Goal: Task Accomplishment & Management: Use online tool/utility

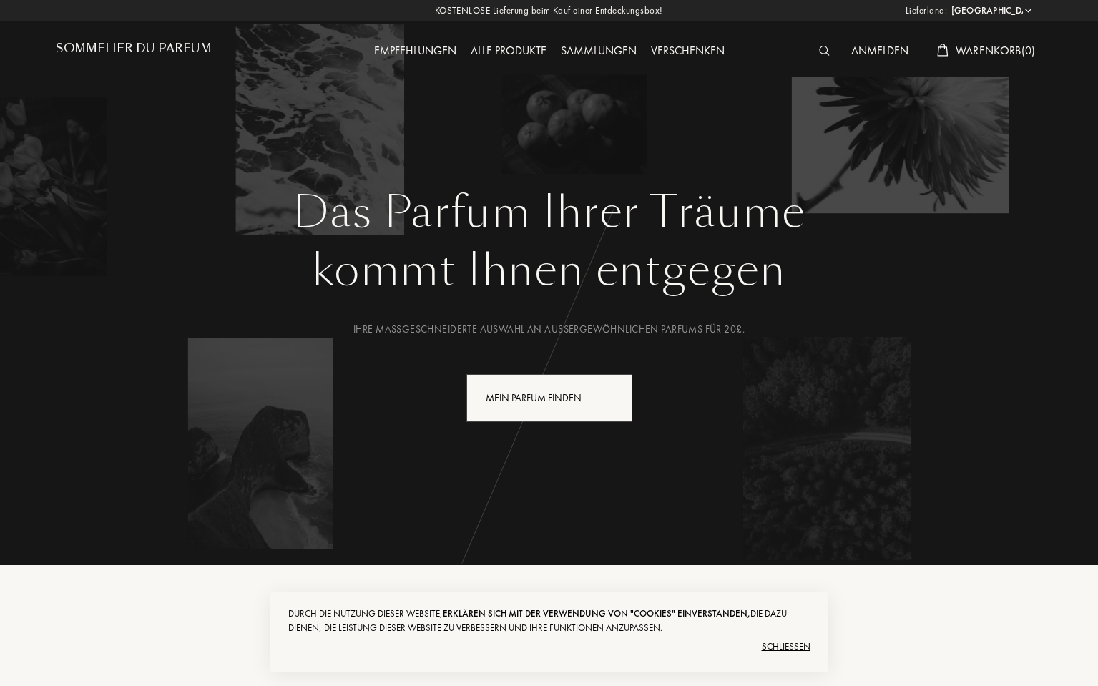
click at [568, 403] on div "Mein Parfum finden" at bounding box center [549, 398] width 166 height 48
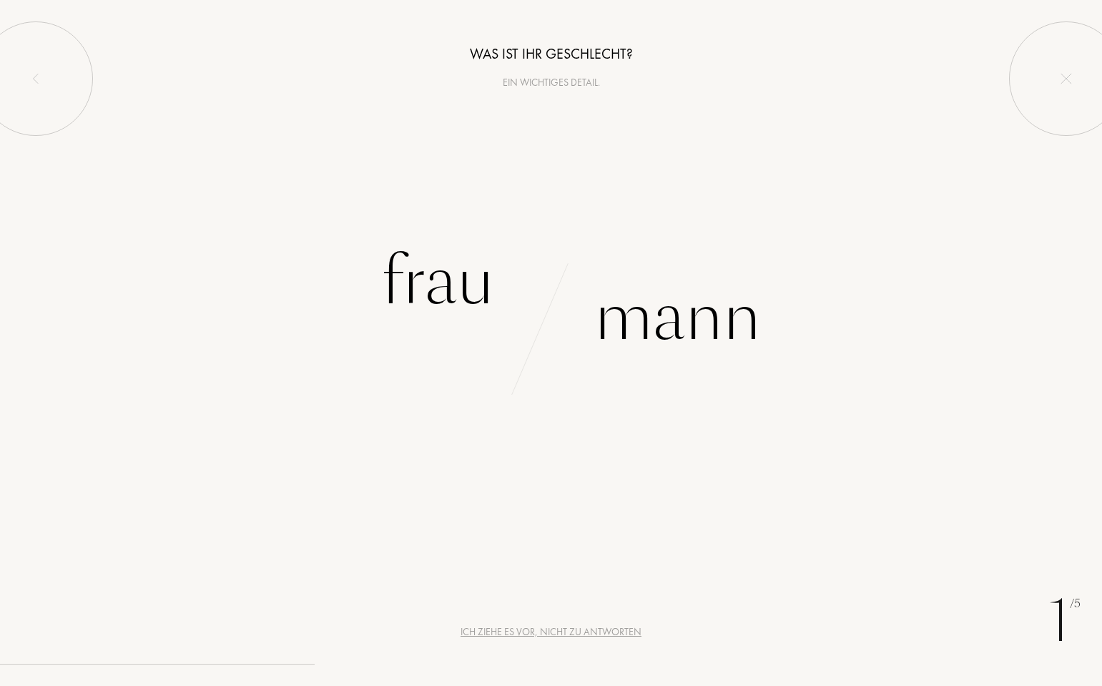
click at [648, 334] on div "Mann" at bounding box center [677, 317] width 167 height 97
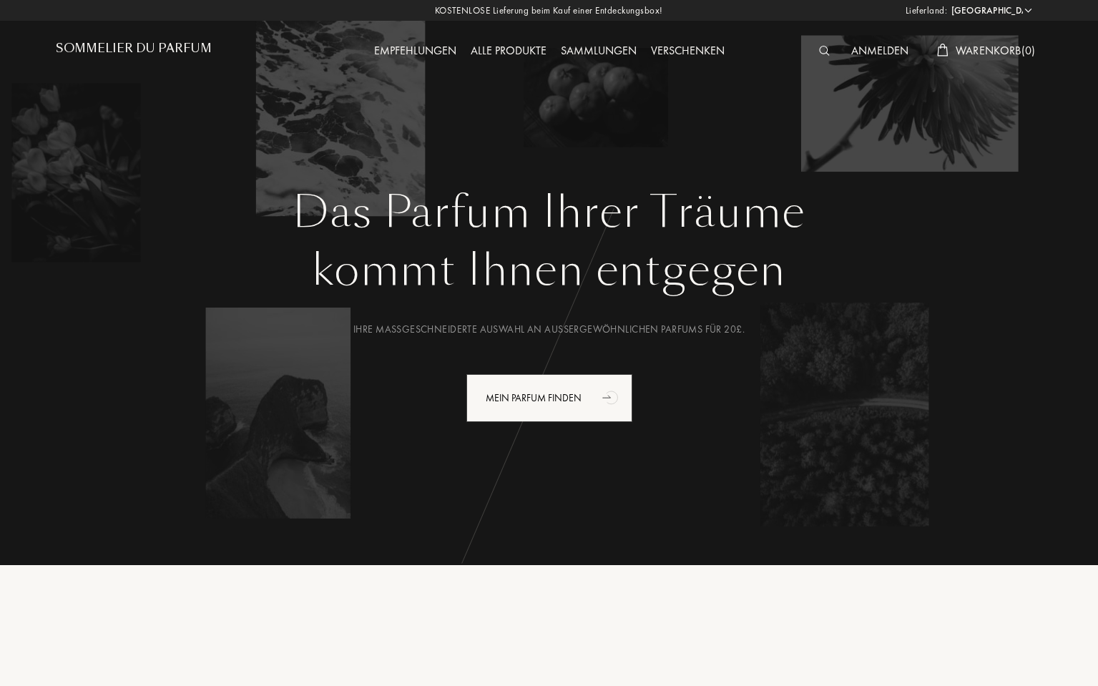
click at [1005, 6] on select "Afghanistan Ägypten Albanien Algerien Amerikanische Jungferninseln Andorra Ango…" at bounding box center [990, 11] width 86 height 14
select select "TR"
click at [947, 4] on select "Afghanistan Ägypten Albanien Algerien Amerikanische Jungferninseln Andorra Ango…" at bounding box center [990, 11] width 86 height 14
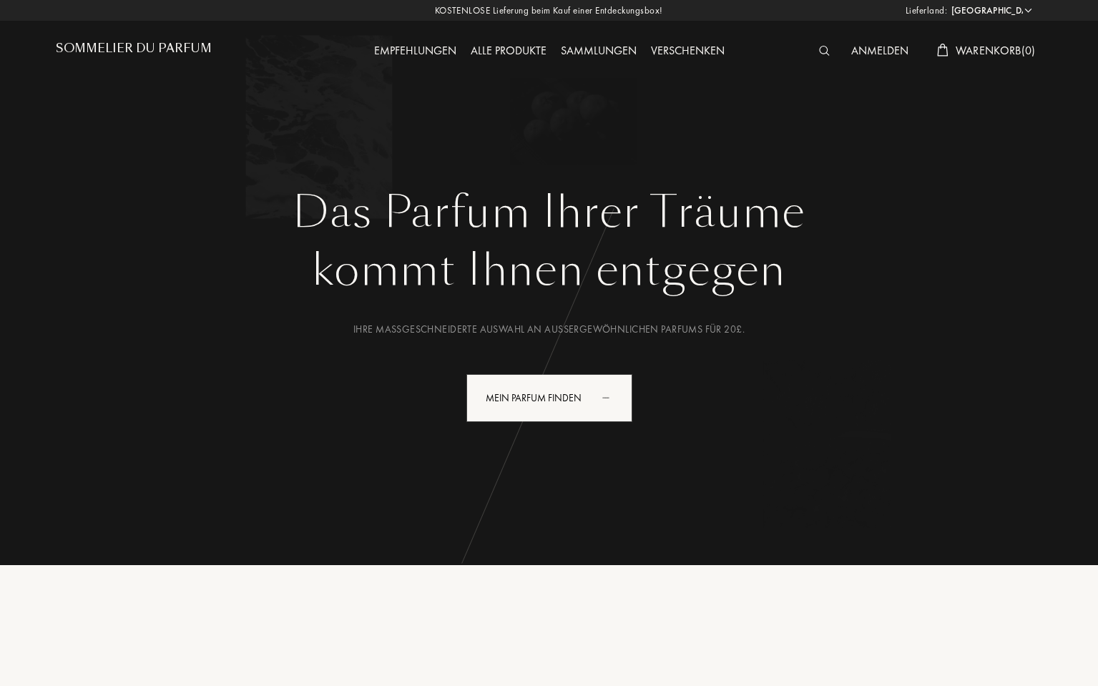
select select "TR"
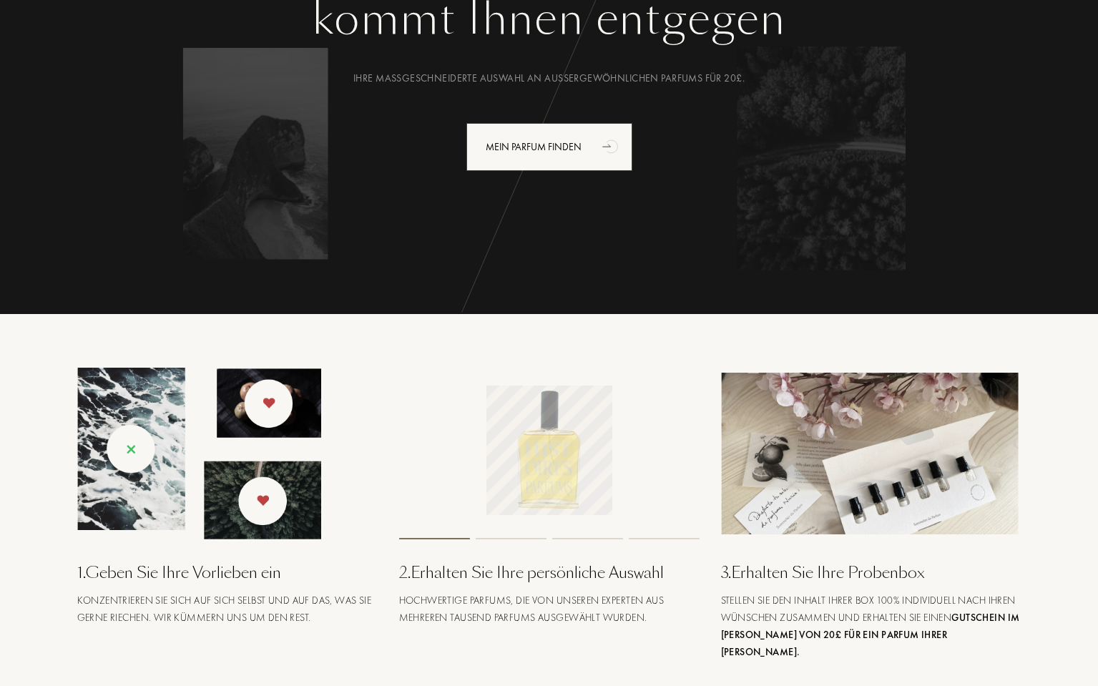
scroll to position [420, 0]
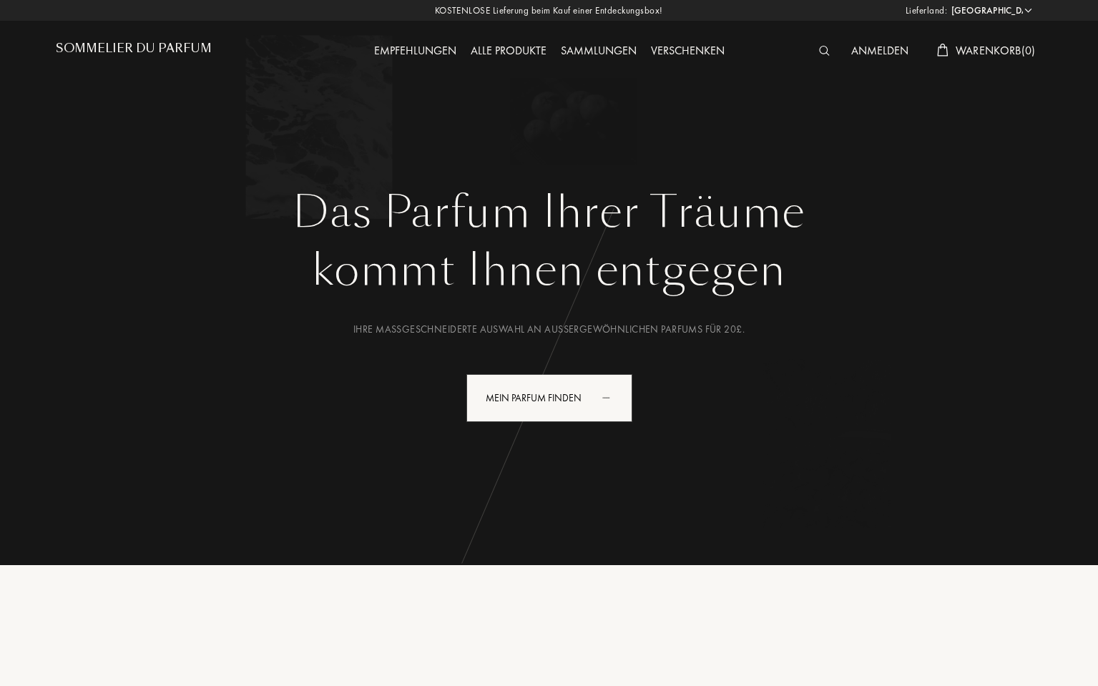
select select "TR"
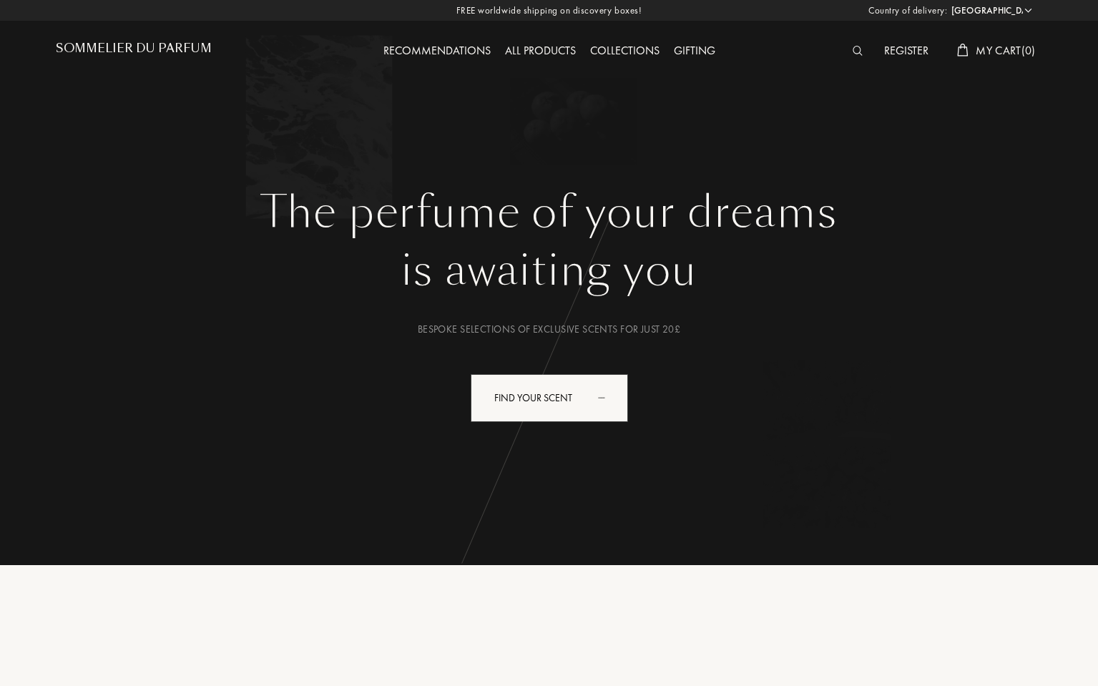
select select "TR"
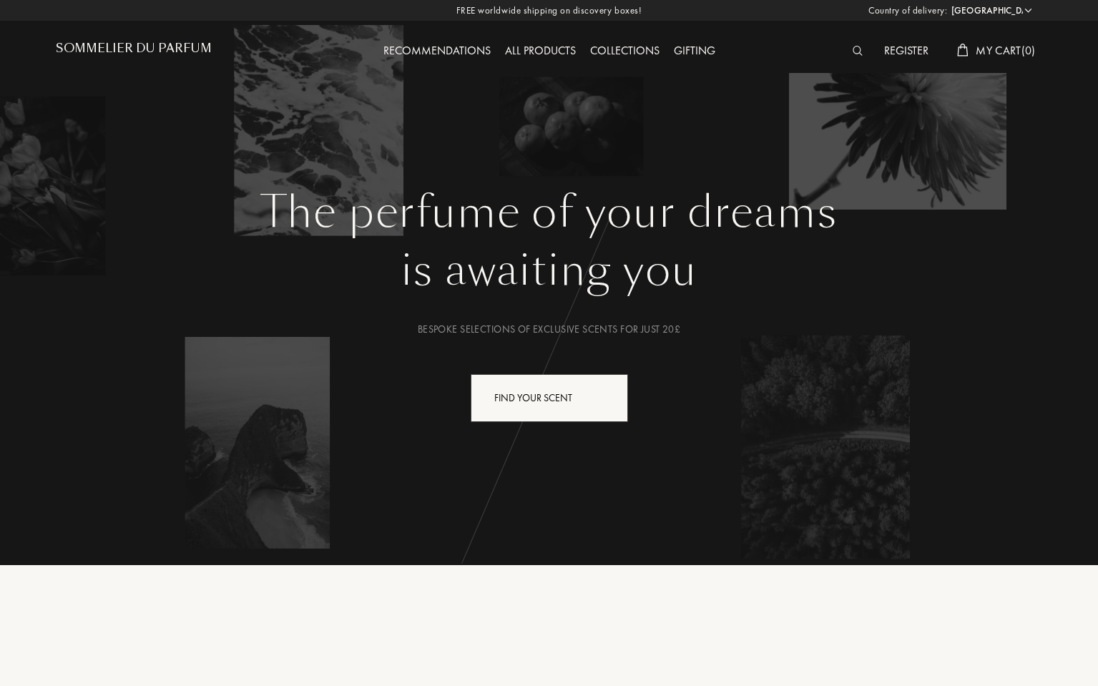
click at [528, 398] on div "Find your scent" at bounding box center [549, 398] width 157 height 48
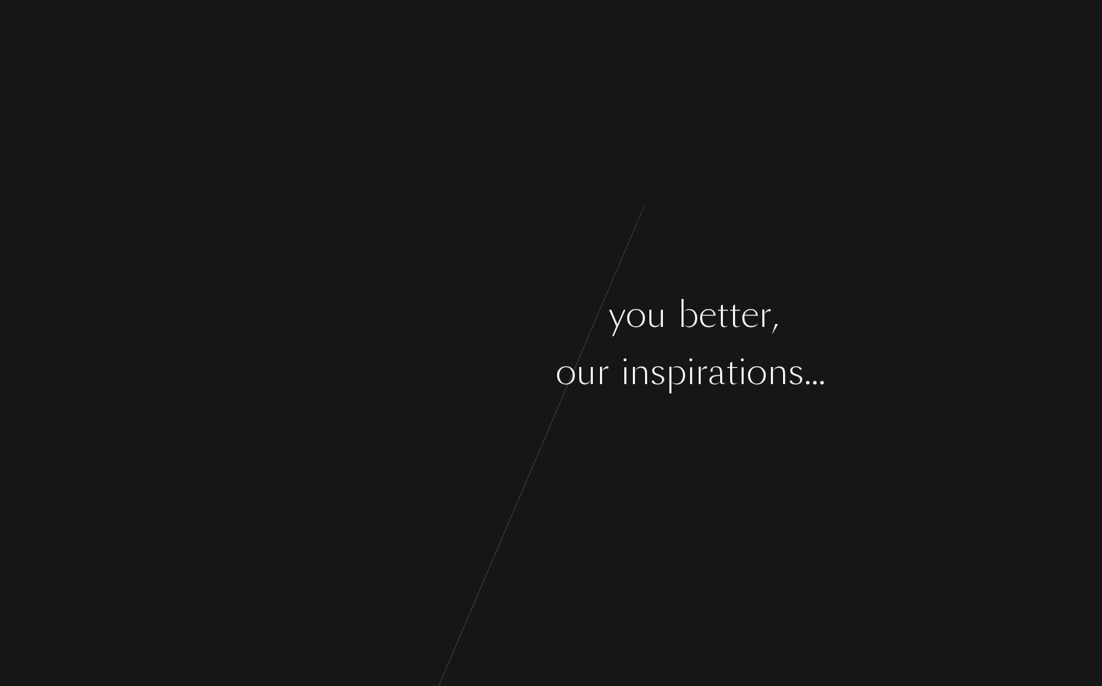
click at [598, 356] on div "r" at bounding box center [602, 372] width 13 height 54
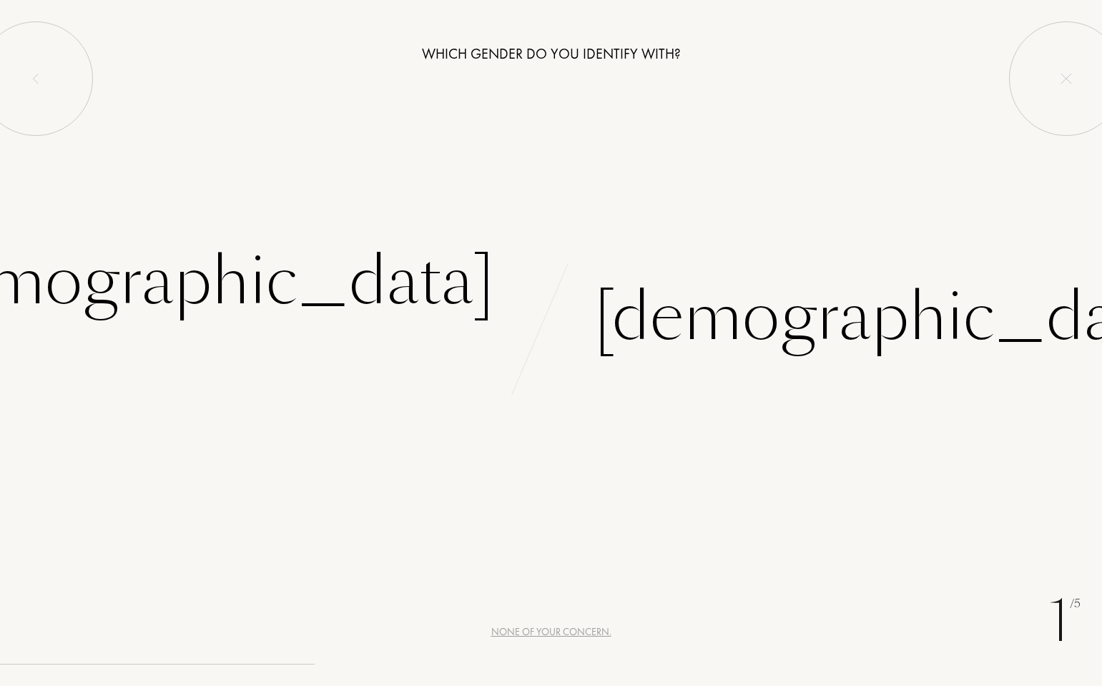
click at [659, 335] on div "[DEMOGRAPHIC_DATA]" at bounding box center [892, 317] width 597 height 97
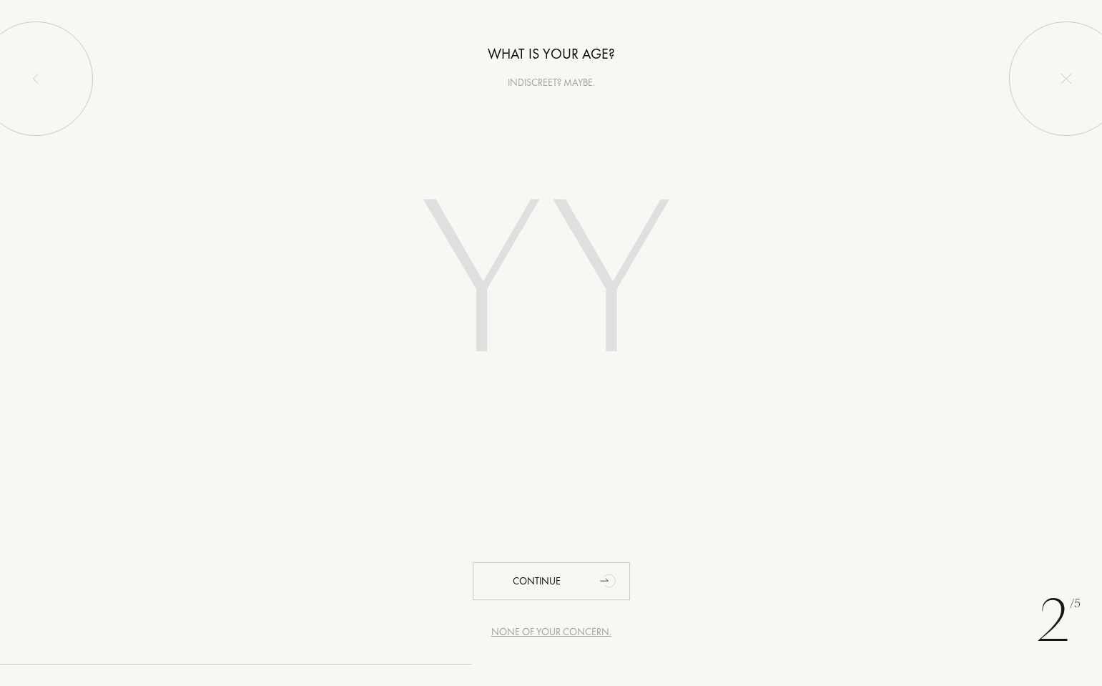
click at [592, 286] on input "number" at bounding box center [552, 285] width 408 height 290
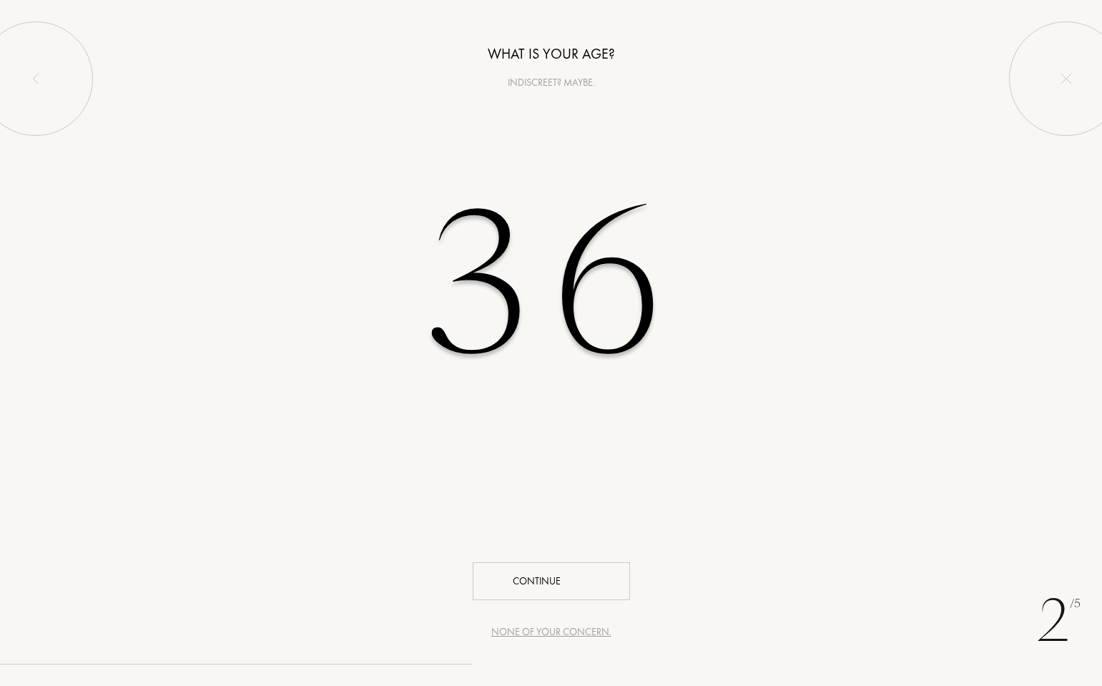
type input "36"
click at [584, 565] on div "Continue" at bounding box center [551, 581] width 157 height 38
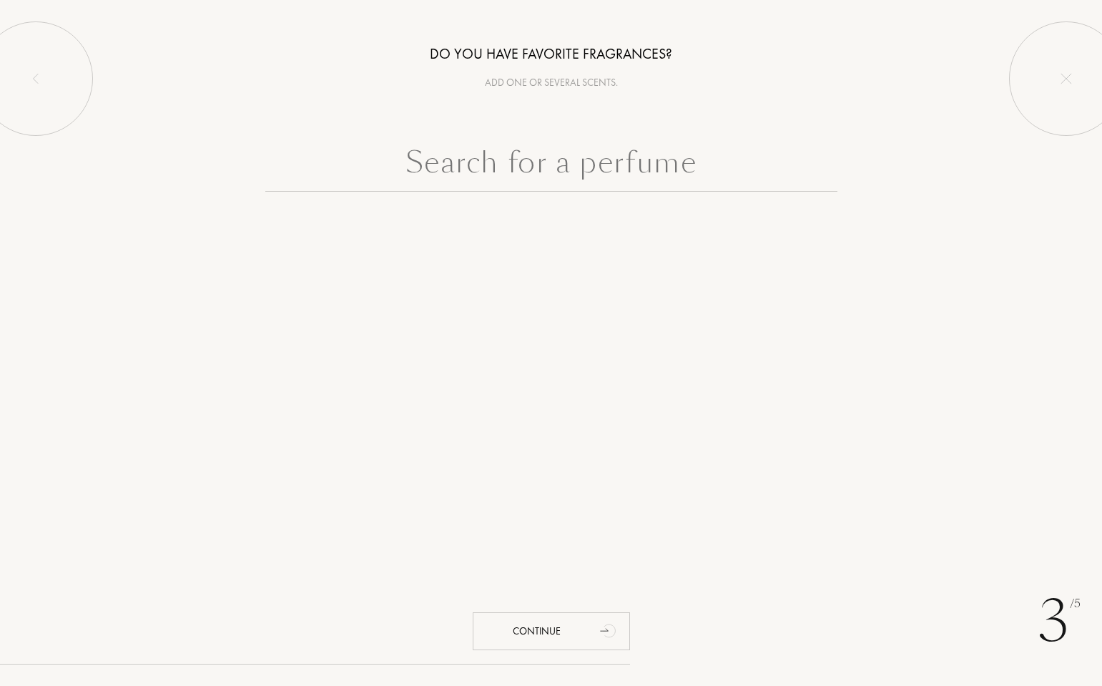
click at [656, 159] on input "text" at bounding box center [551, 165] width 572 height 51
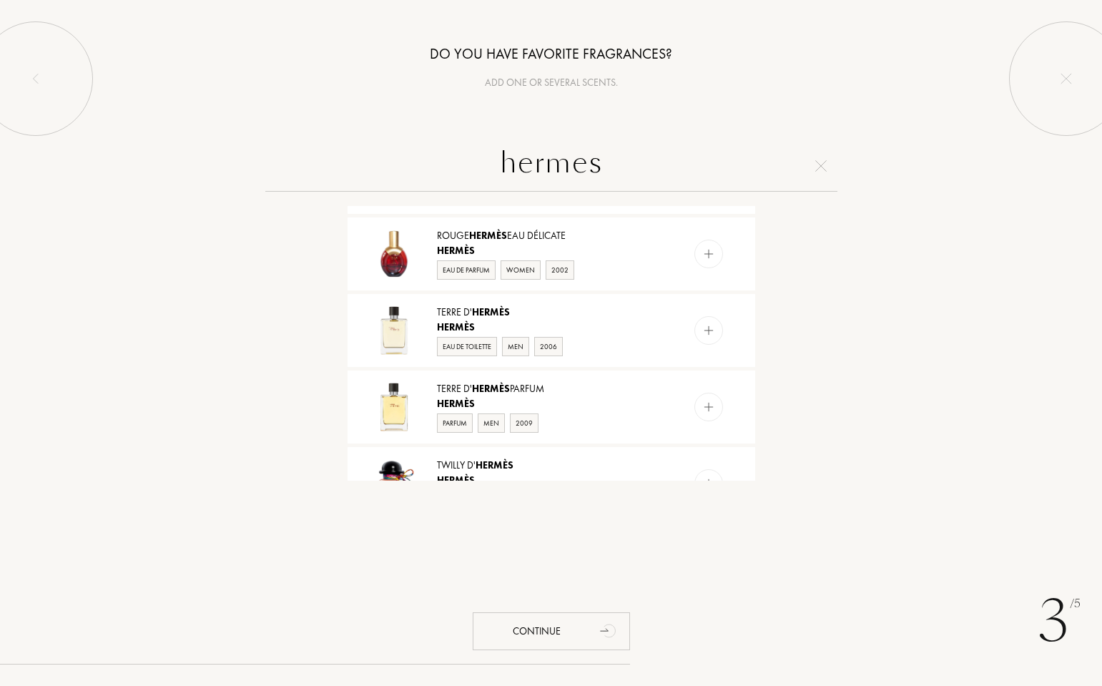
scroll to position [232, 0]
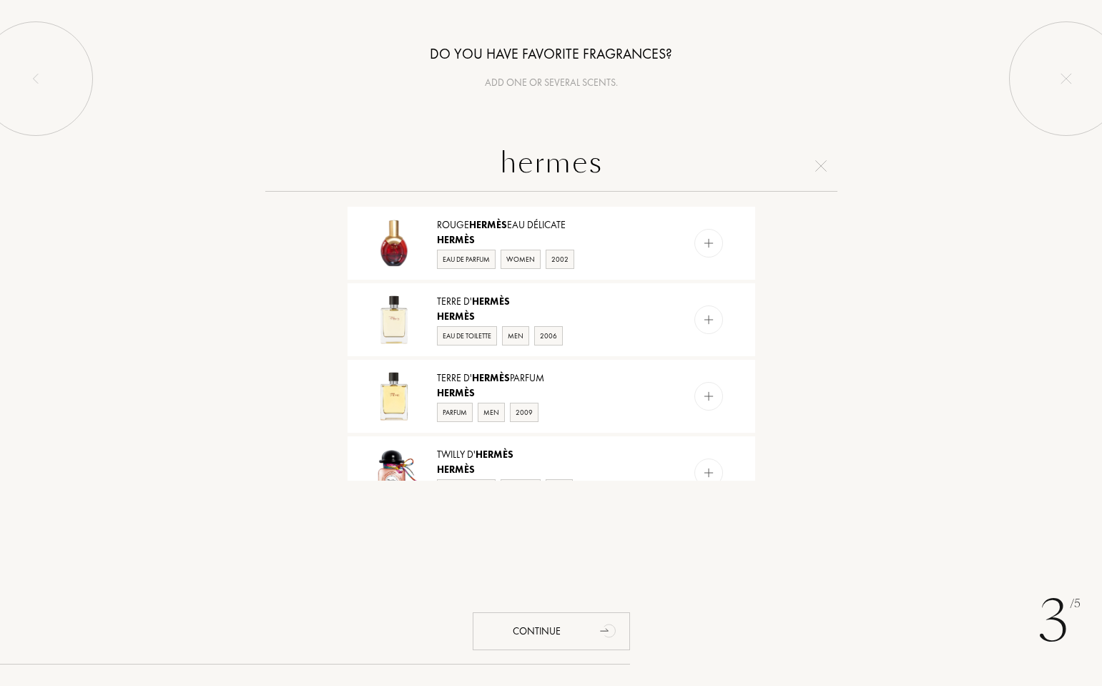
type input "hermes"
click at [633, 297] on div "Terre d' Hermès" at bounding box center [550, 301] width 227 height 15
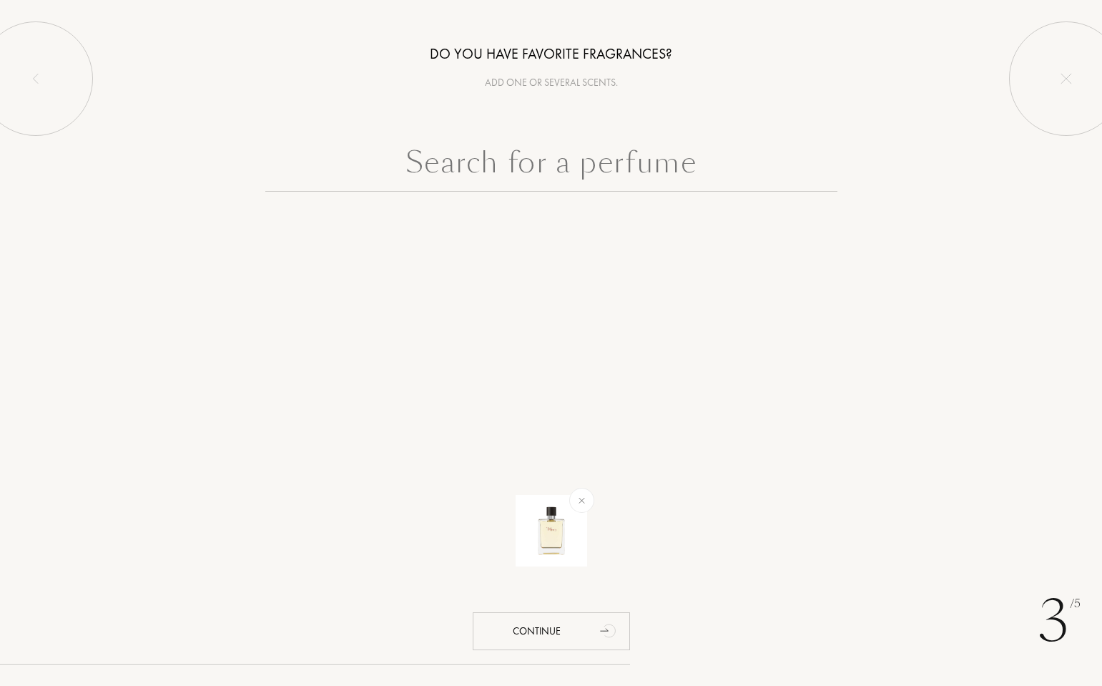
click at [583, 163] on input "text" at bounding box center [551, 165] width 572 height 51
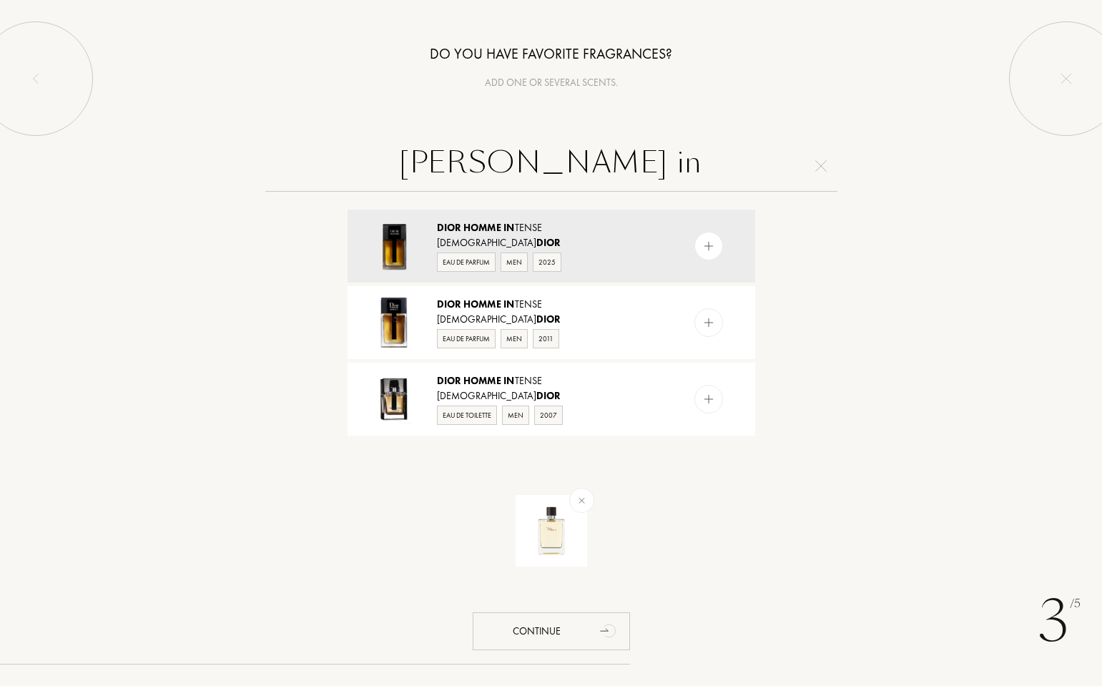
type input "dior homme in"
click at [510, 224] on span "In" at bounding box center [508, 227] width 11 height 13
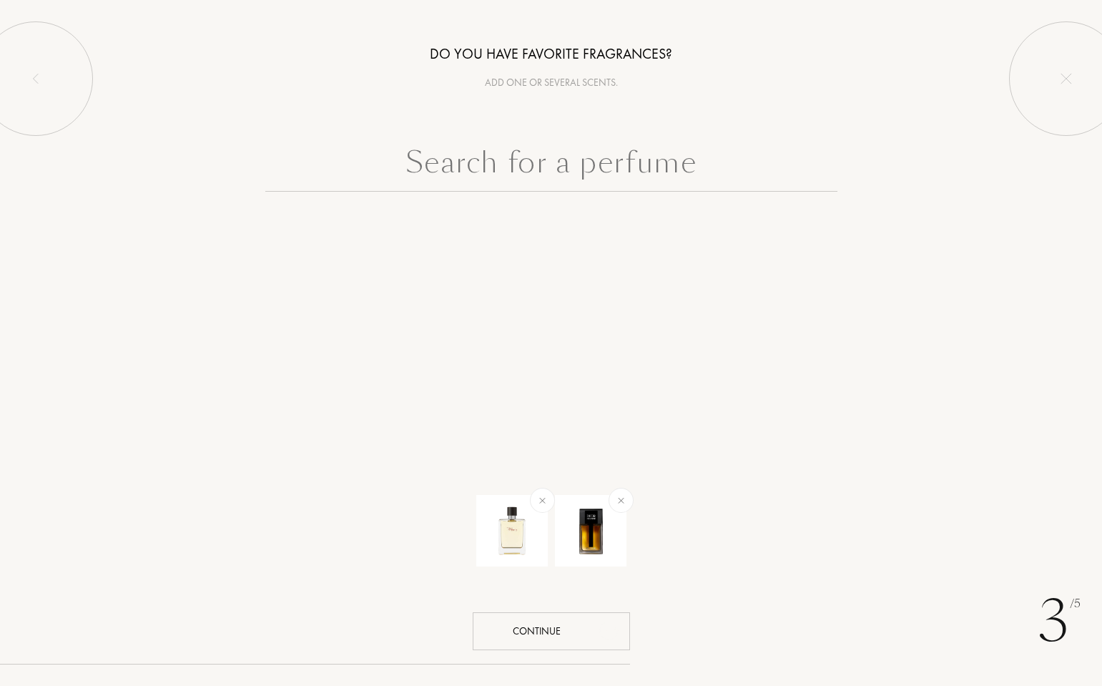
click at [593, 617] on div "Continue" at bounding box center [551, 631] width 157 height 38
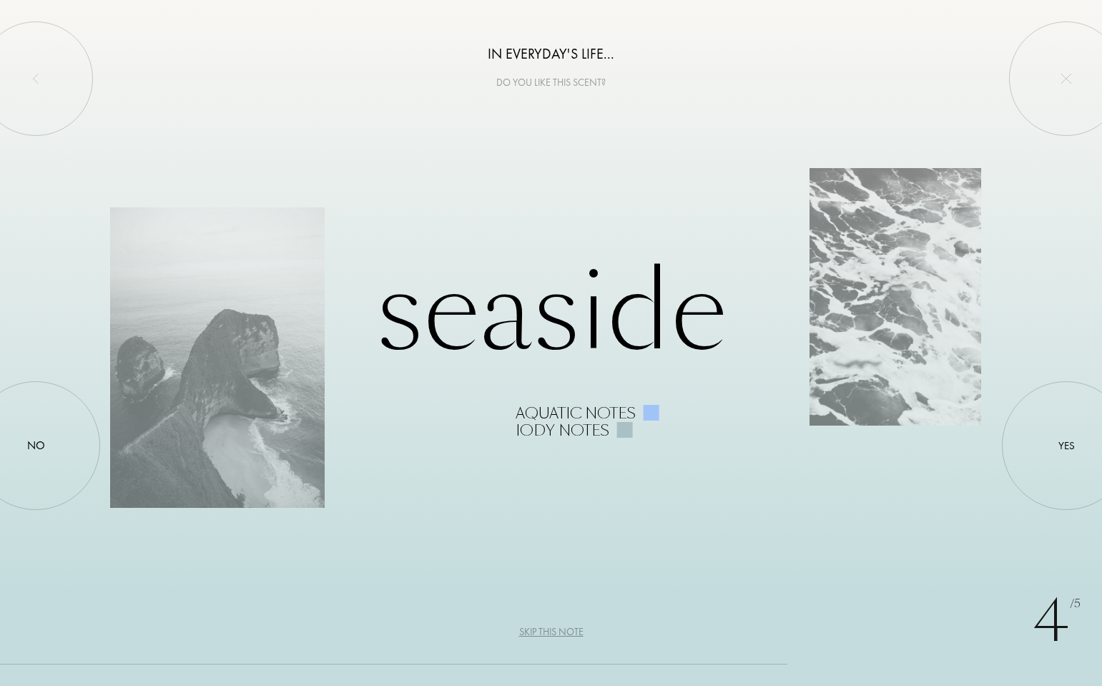
click at [1066, 445] on div at bounding box center [1066, 445] width 0 height 0
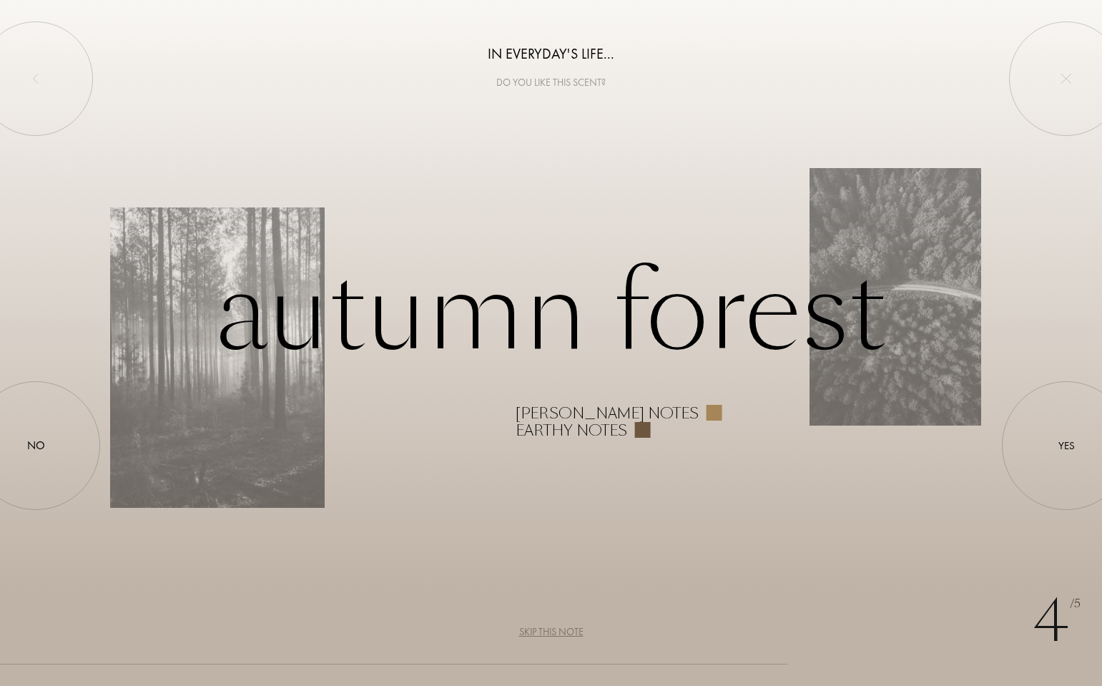
click at [1073, 445] on div "Yes" at bounding box center [1066, 446] width 16 height 16
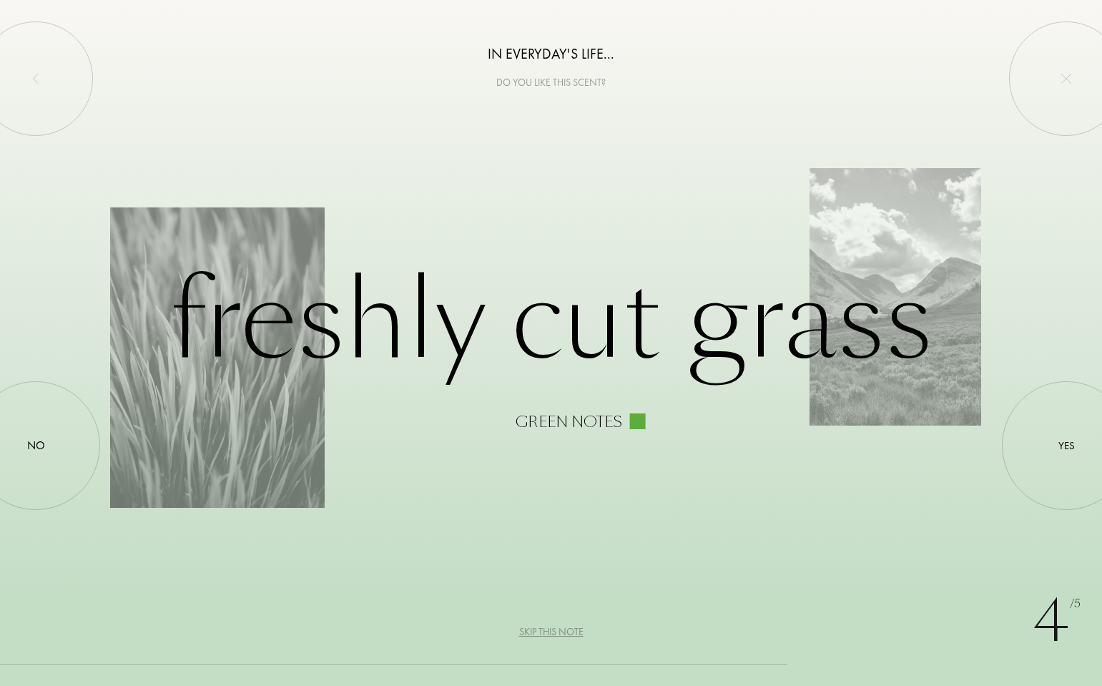
click at [1073, 445] on div "Yes" at bounding box center [1066, 446] width 16 height 16
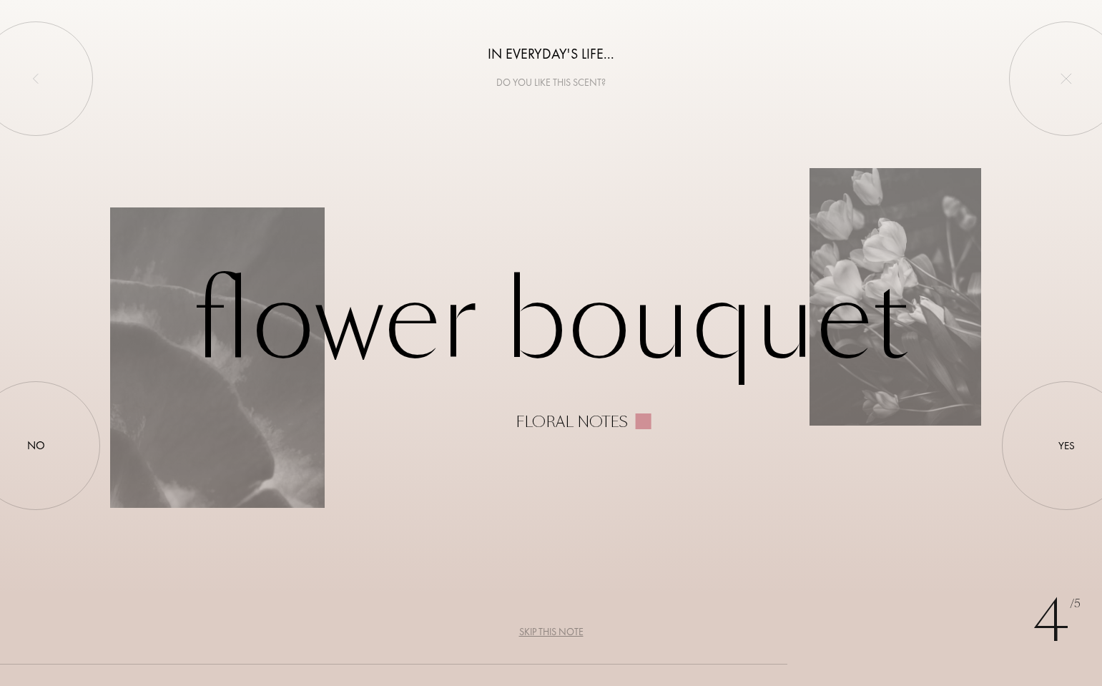
click at [1073, 445] on div "Yes" at bounding box center [1066, 446] width 16 height 16
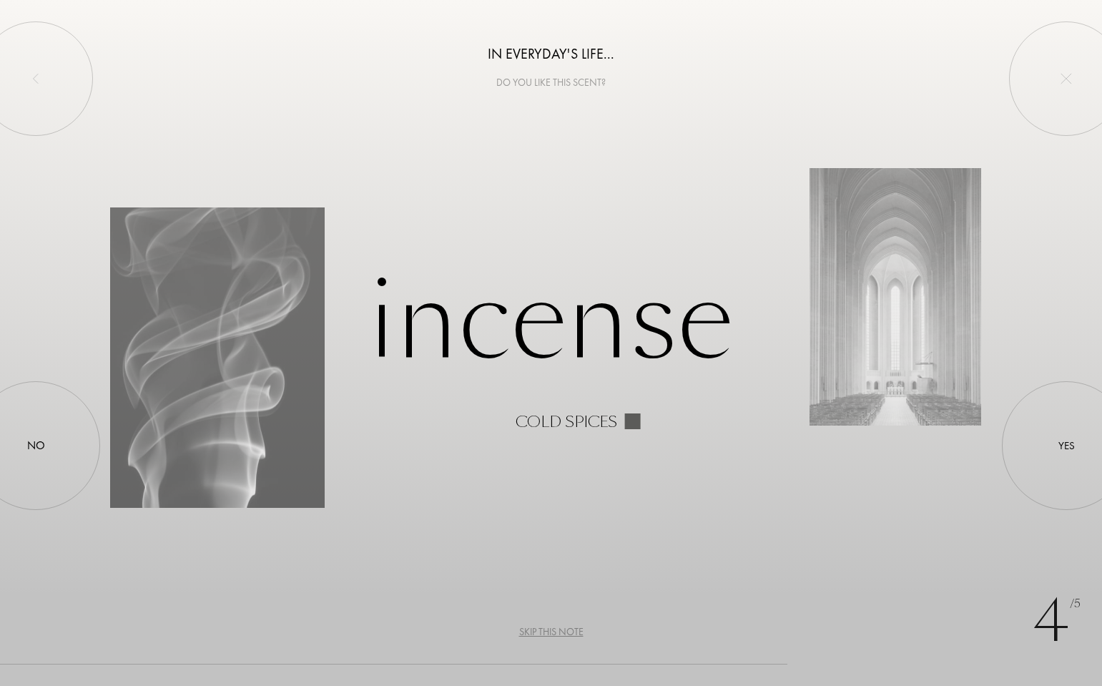
click at [560, 630] on div "Skip this note" at bounding box center [551, 631] width 64 height 15
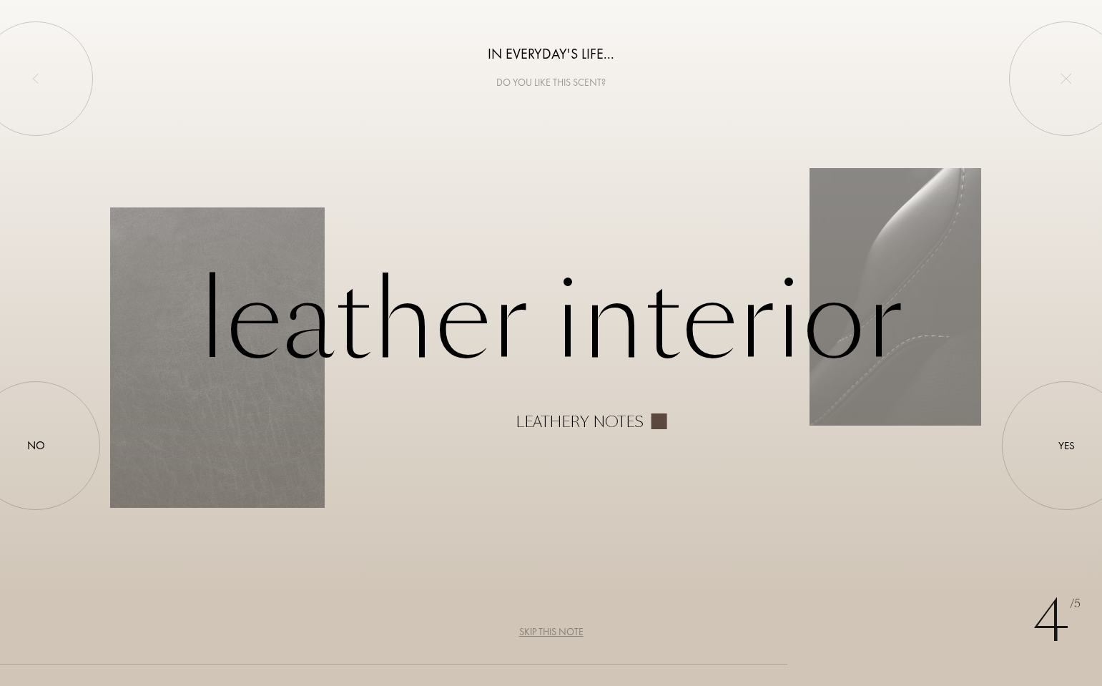
click at [1058, 448] on div "Yes" at bounding box center [1066, 446] width 16 height 16
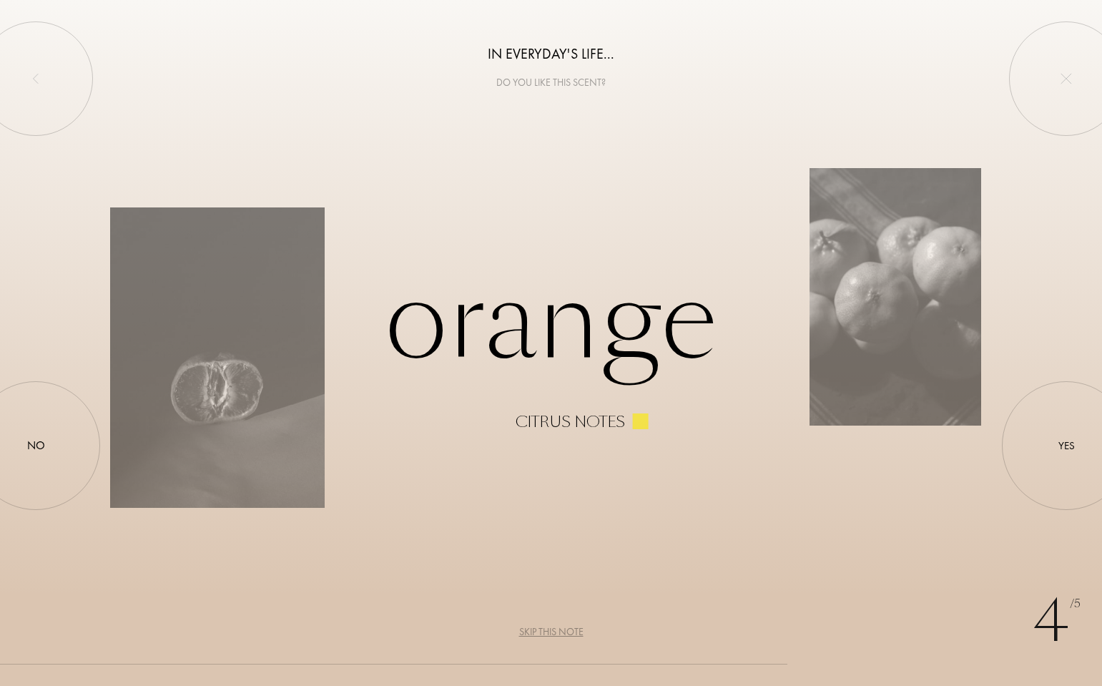
click at [1060, 447] on div "Yes" at bounding box center [1066, 446] width 16 height 16
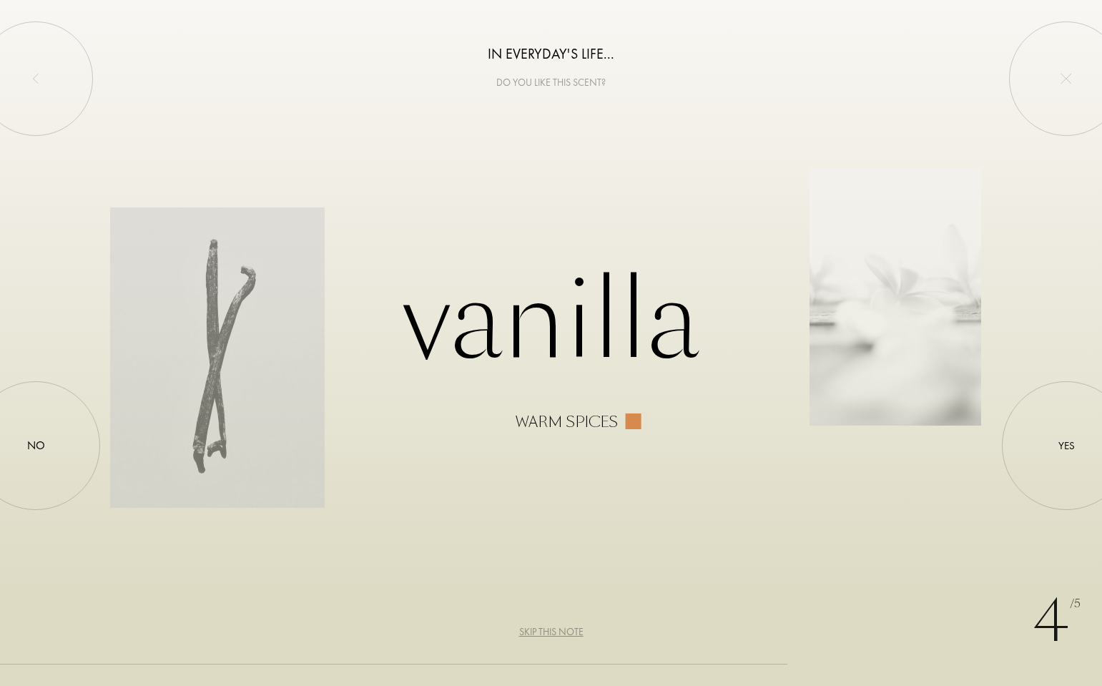
click at [1060, 447] on div "Yes" at bounding box center [1066, 446] width 16 height 16
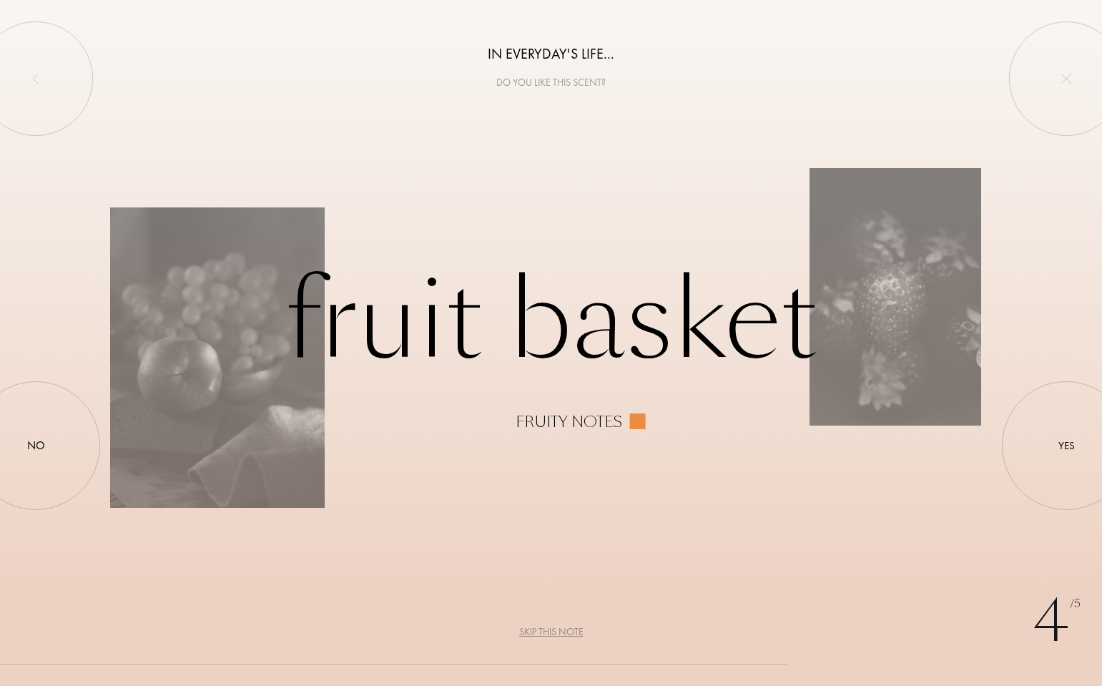
click at [1060, 447] on div "Yes" at bounding box center [1066, 446] width 16 height 16
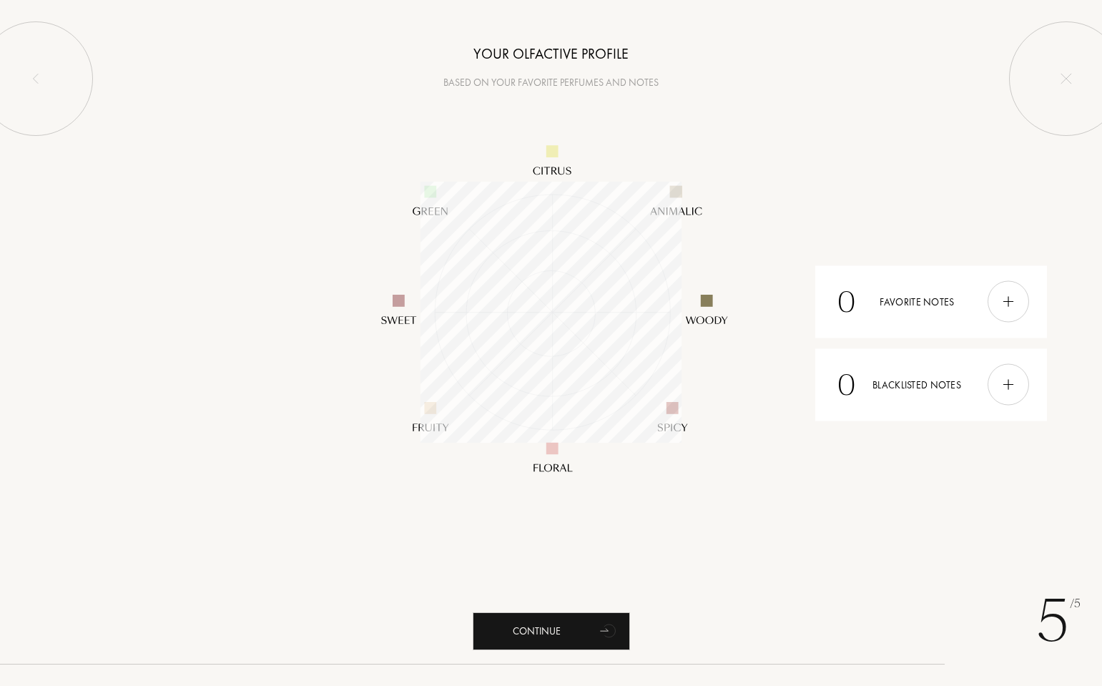
scroll to position [261, 261]
click at [513, 630] on div "Continue" at bounding box center [551, 631] width 157 height 38
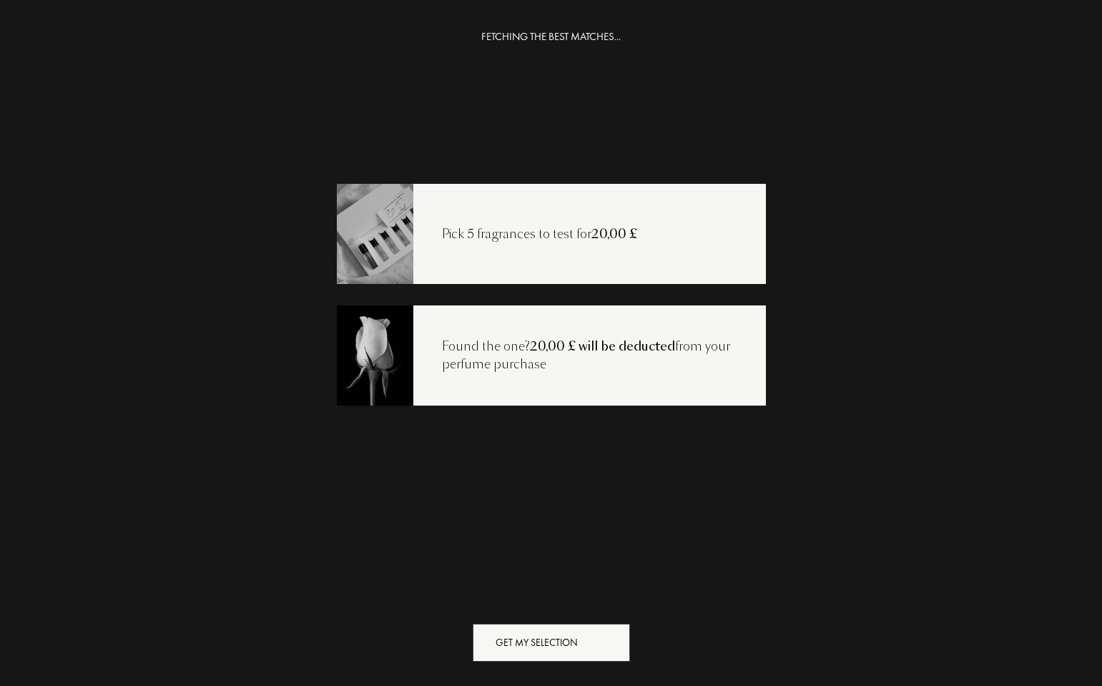
click at [523, 642] on div "Get my selection" at bounding box center [551, 643] width 157 height 38
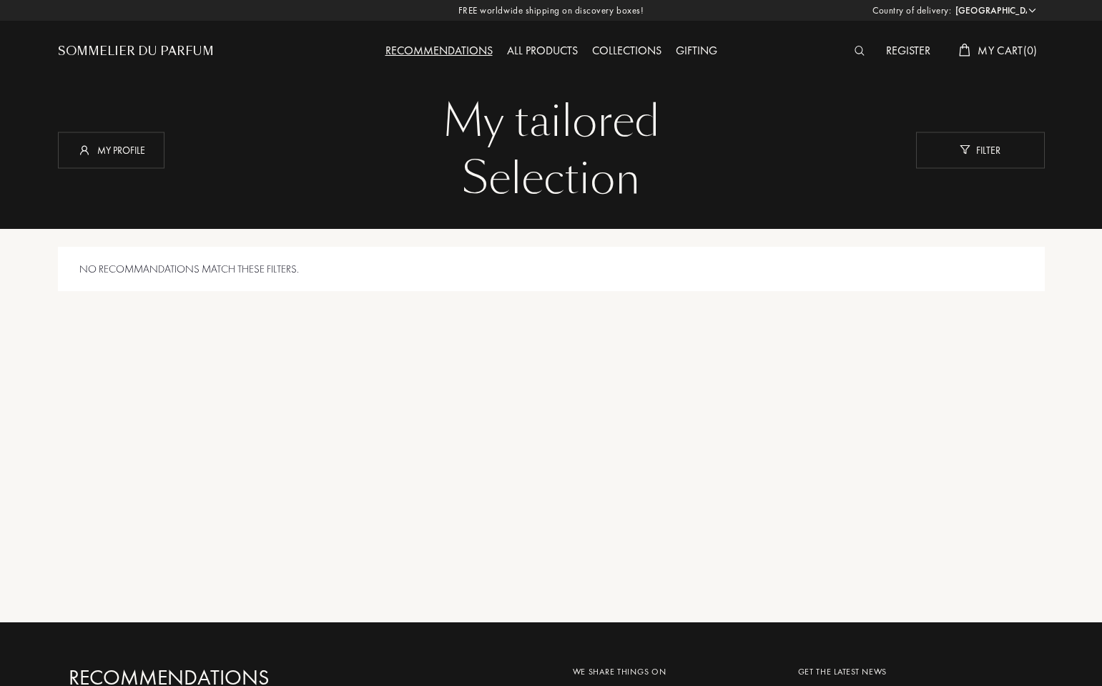
select select "TR"
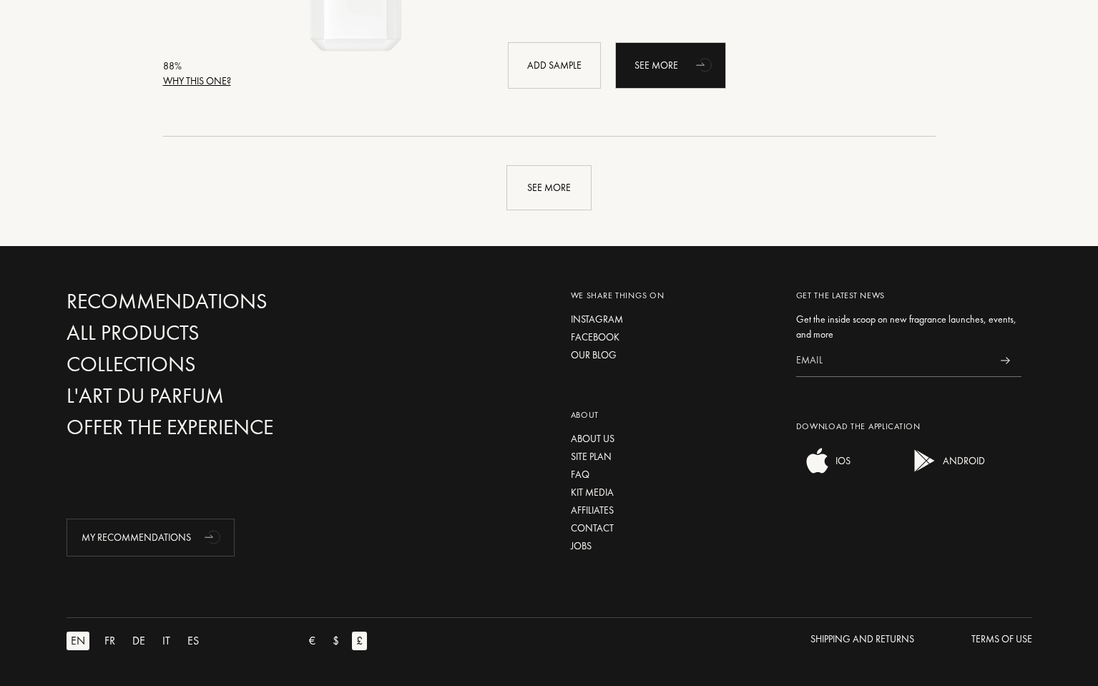
scroll to position [2935, 0]
